Goal: Communication & Community: Answer question/provide support

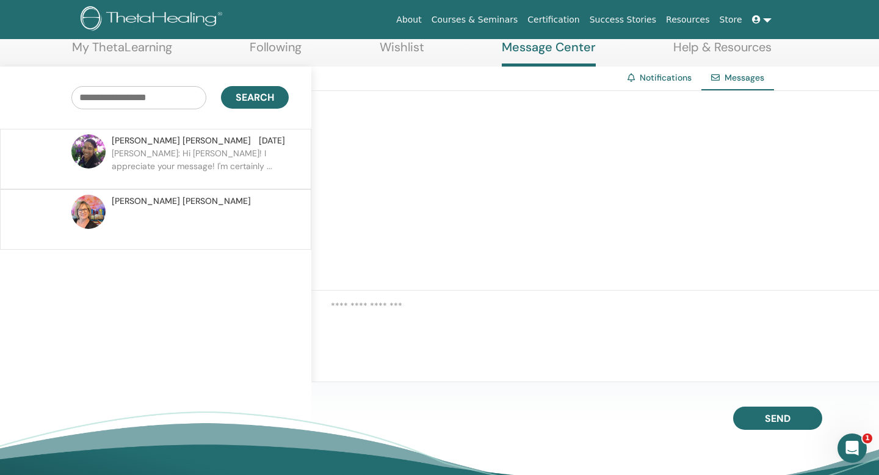
scroll to position [70, 0]
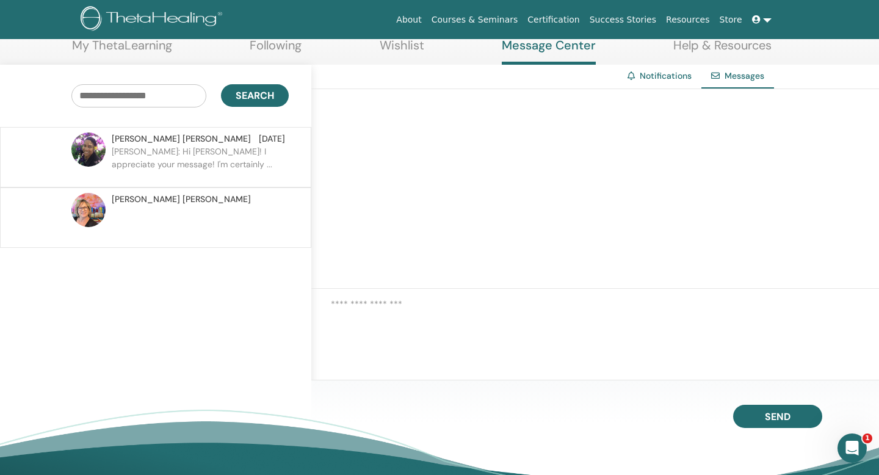
click at [194, 168] on p "[PERSON_NAME]: Hi [PERSON_NAME]! I appreciate your message! I'm certainly ..." at bounding box center [200, 163] width 177 height 37
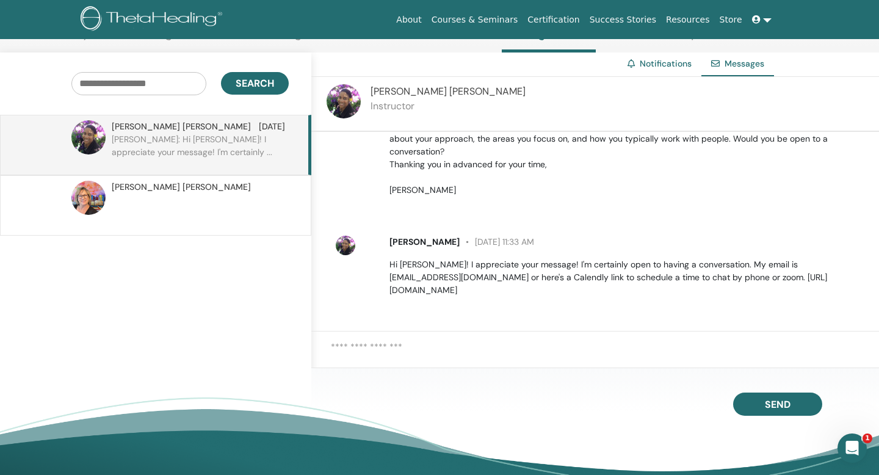
scroll to position [97, 0]
drag, startPoint x: 631, startPoint y: 296, endPoint x: 399, endPoint y: 299, distance: 232.1
click at [399, 297] on p "Hi Taylor! I appreciate your message! I'm certainly open to having a conversati…" at bounding box center [628, 277] width 476 height 38
copy p "https://calendly.com/dragonfeathers/book-dragonfeathers"
click at [482, 360] on textarea at bounding box center [605, 355] width 548 height 30
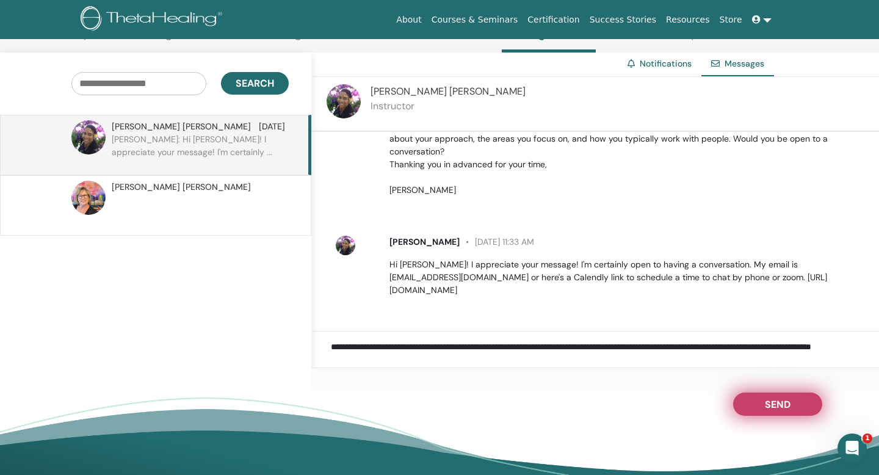
type textarea "**********"
click at [779, 407] on span "Send" at bounding box center [778, 402] width 26 height 9
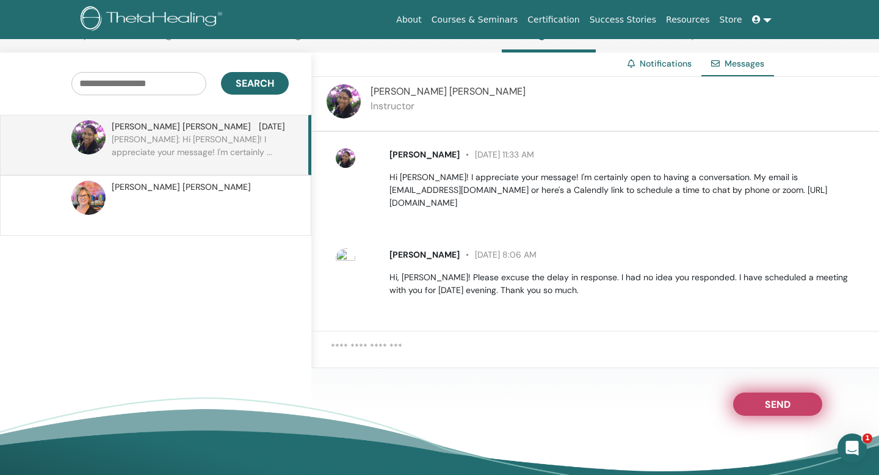
scroll to position [194, 0]
click at [652, 69] on link "Notifications" at bounding box center [666, 63] width 52 height 11
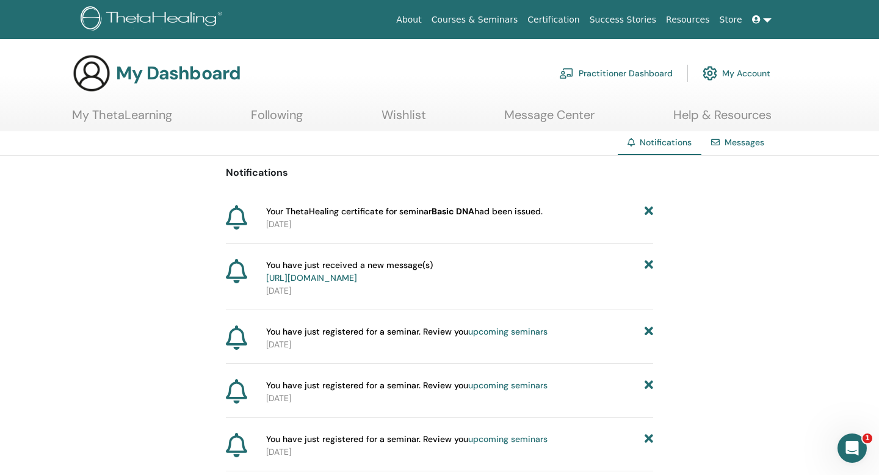
click at [757, 29] on link at bounding box center [761, 20] width 29 height 23
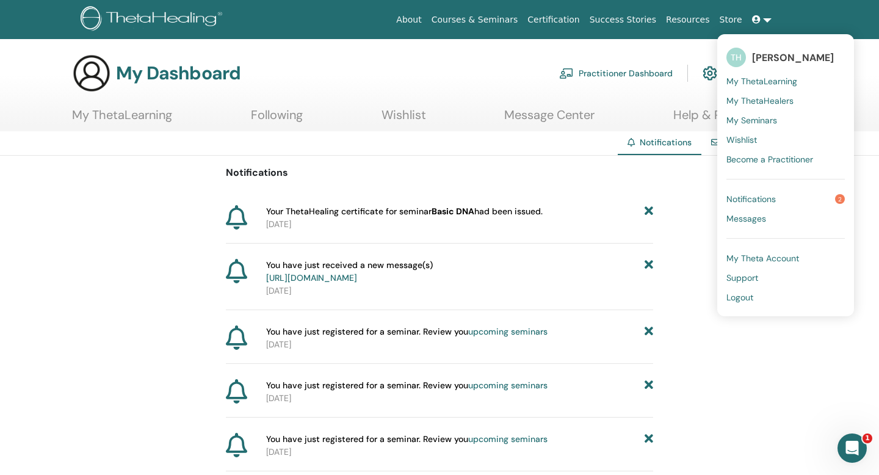
click at [654, 172] on div "Notifications Your ThetaHealing certificate for seminar Basic DNA had been issu…" at bounding box center [439, 340] width 879 height 369
